Goal: Information Seeking & Learning: Learn about a topic

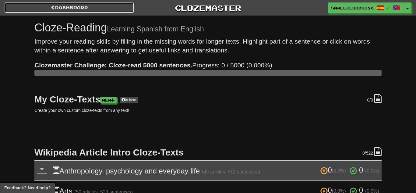
click at [99, 10] on link "Dashboard" at bounding box center [69, 7] width 129 height 10
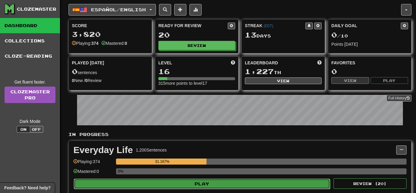
click at [212, 181] on button "Play" at bounding box center [202, 183] width 256 height 10
select select "**"
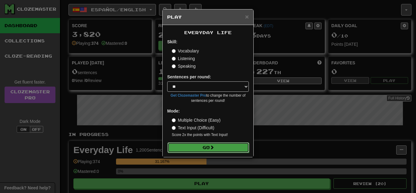
click at [226, 143] on button "Go" at bounding box center [208, 147] width 82 height 10
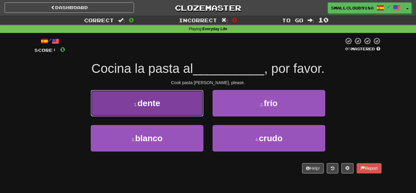
click at [153, 113] on button "1 . dente" at bounding box center [147, 103] width 113 height 26
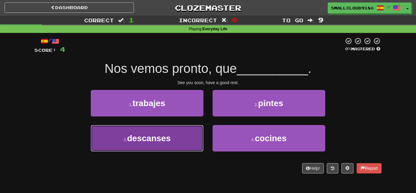
click at [142, 137] on span "descanses" at bounding box center [149, 137] width 44 height 9
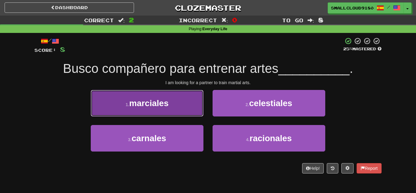
click at [123, 102] on button "1 . marciales" at bounding box center [147, 103] width 113 height 26
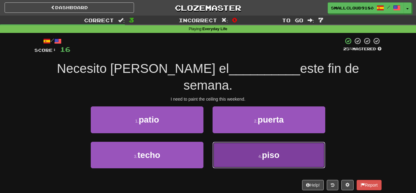
click at [279, 150] on span "piso" at bounding box center [271, 154] width 18 height 9
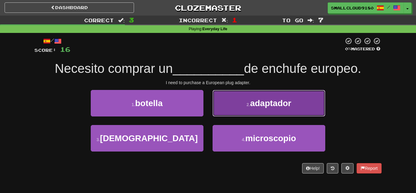
click at [273, 109] on button "2 . adaptador" at bounding box center [268, 103] width 113 height 26
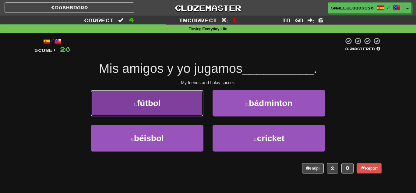
click at [167, 106] on button "1 . fútbol" at bounding box center [147, 103] width 113 height 26
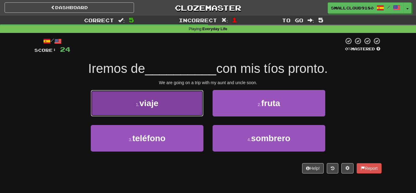
click at [173, 108] on button "1 . viaje" at bounding box center [147, 103] width 113 height 26
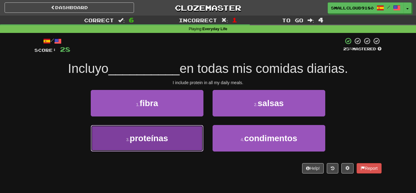
click at [163, 149] on button "3 . proteínas" at bounding box center [147, 138] width 113 height 26
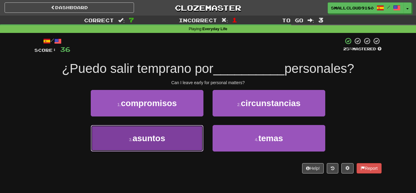
click at [192, 132] on button "3 . asuntos" at bounding box center [147, 138] width 113 height 26
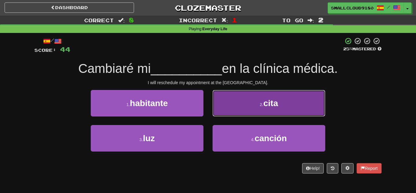
click at [225, 105] on button "2 . cita" at bounding box center [268, 103] width 113 height 26
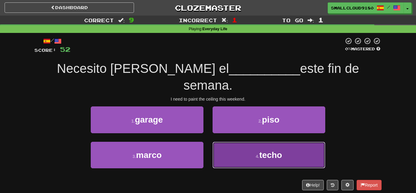
click at [251, 144] on button "4 . techo" at bounding box center [268, 155] width 113 height 26
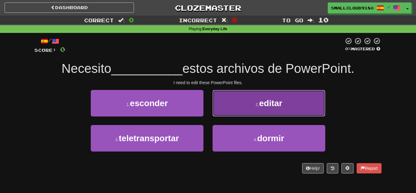
click at [240, 111] on button "2 . editar" at bounding box center [268, 103] width 113 height 26
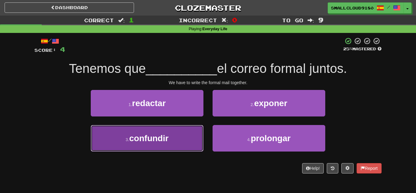
click at [173, 133] on button "3 . confundir" at bounding box center [147, 138] width 113 height 26
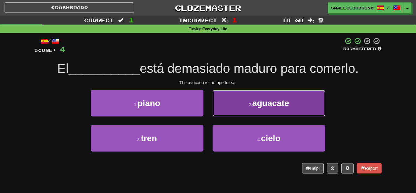
click at [275, 98] on span "aguacate" at bounding box center [270, 102] width 37 height 9
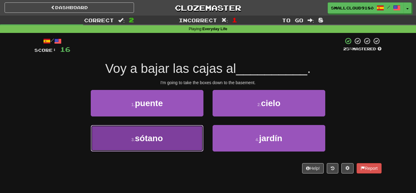
click at [173, 142] on button "3 . sótano" at bounding box center [147, 138] width 113 height 26
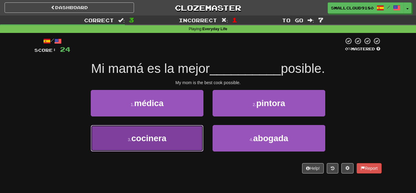
click at [172, 150] on button "3 . cocinera" at bounding box center [147, 138] width 113 height 26
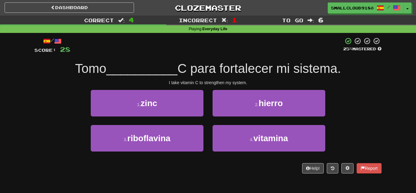
click at [191, 69] on span "C para fortalecer mi sistema." at bounding box center [258, 68] width 163 height 14
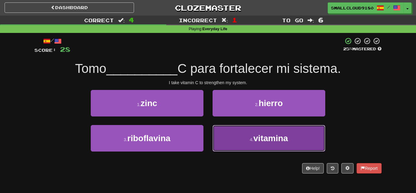
click at [263, 131] on button "4 . vitamina" at bounding box center [268, 138] width 113 height 26
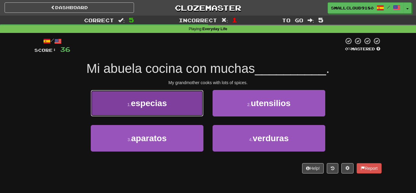
click at [184, 102] on button "1 . especias" at bounding box center [147, 103] width 113 height 26
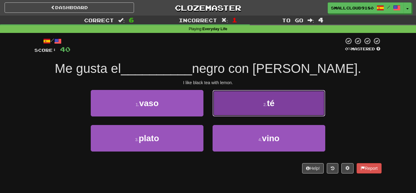
click at [270, 100] on span "té" at bounding box center [271, 102] width 8 height 9
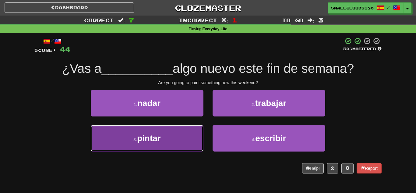
click at [172, 138] on button "3 . pintar" at bounding box center [147, 138] width 113 height 26
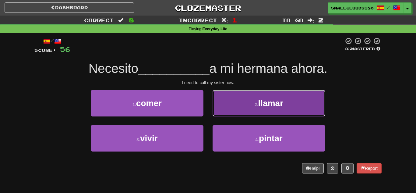
click at [250, 102] on button "2 . llamar" at bounding box center [268, 103] width 113 height 26
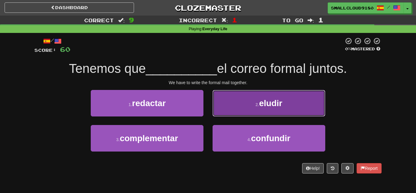
click at [263, 105] on span "eludir" at bounding box center [270, 102] width 23 height 9
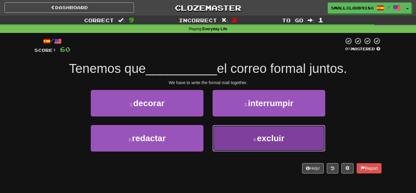
click at [261, 133] on span "excluir" at bounding box center [270, 137] width 27 height 9
click at [268, 131] on button "4 . excluir" at bounding box center [268, 138] width 113 height 26
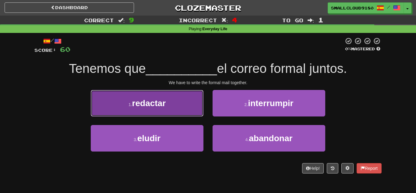
click at [146, 107] on span "redactar" at bounding box center [149, 102] width 34 height 9
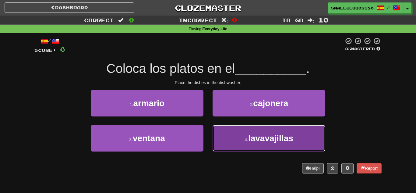
click at [253, 145] on button "4 . lavavajillas" at bounding box center [268, 138] width 113 height 26
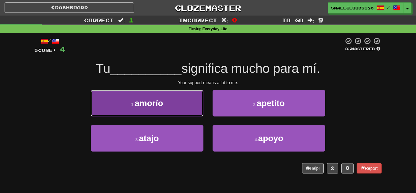
click at [171, 107] on button "1 . amorío" at bounding box center [147, 103] width 113 height 26
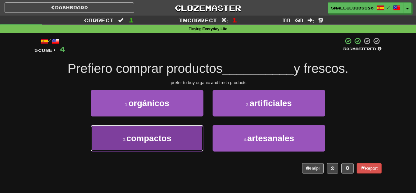
click at [186, 138] on button "3 . compactos" at bounding box center [147, 138] width 113 height 26
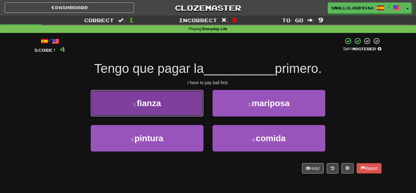
click at [154, 111] on button "1 . fianza" at bounding box center [147, 103] width 113 height 26
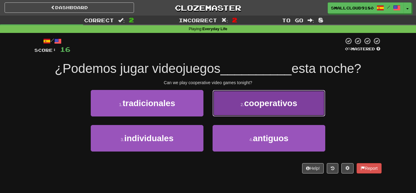
click at [247, 103] on span "cooperativos" at bounding box center [270, 102] width 53 height 9
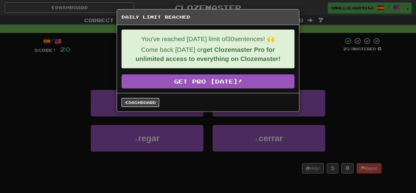
click at [144, 102] on link "Dashboard" at bounding box center [140, 102] width 38 height 9
